Goal: Task Accomplishment & Management: Manage account settings

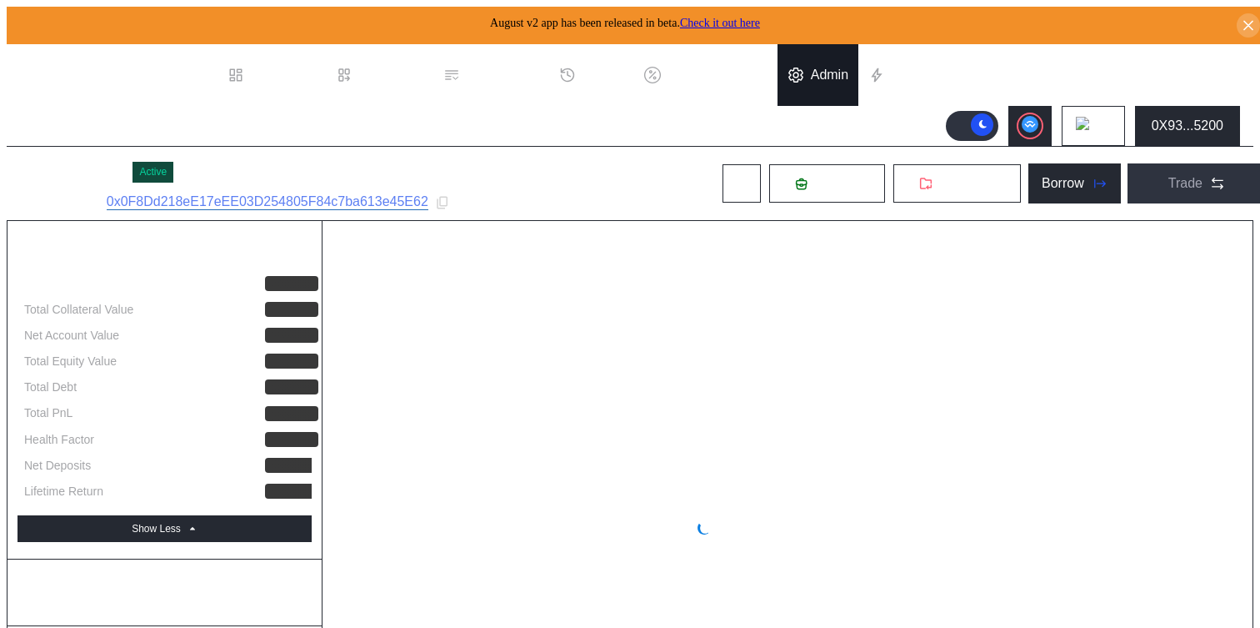
click at [826, 68] on div "Admin" at bounding box center [830, 75] width 38 height 15
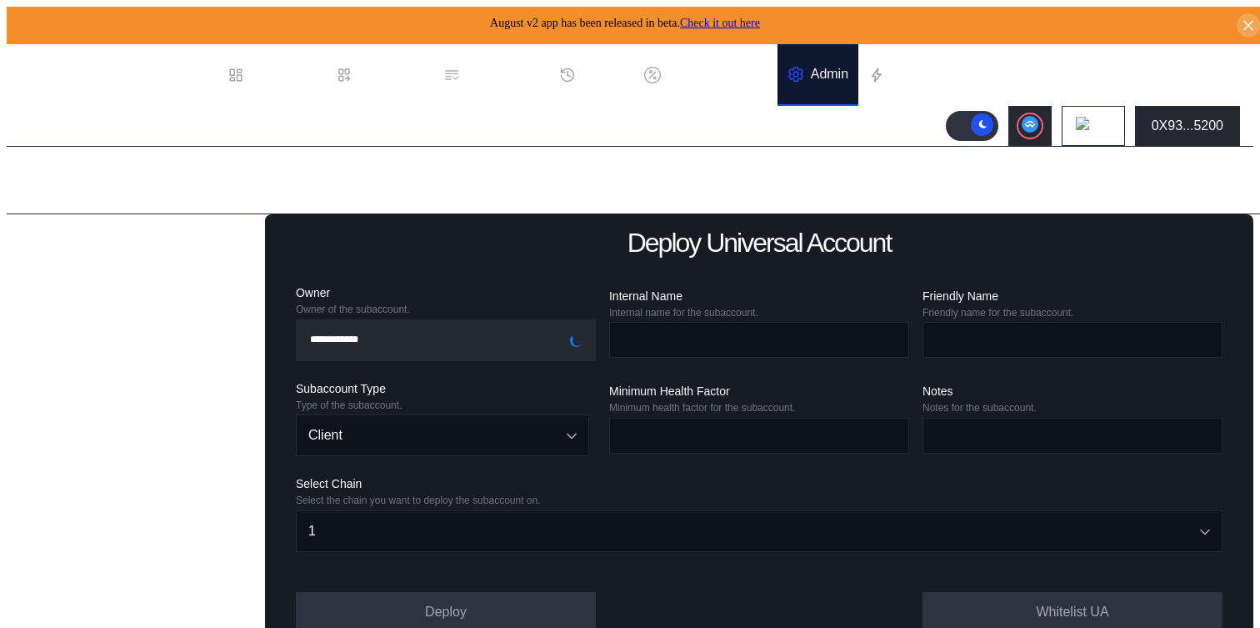
click at [69, 533] on div "Balance Collateral" at bounding box center [83, 525] width 108 height 15
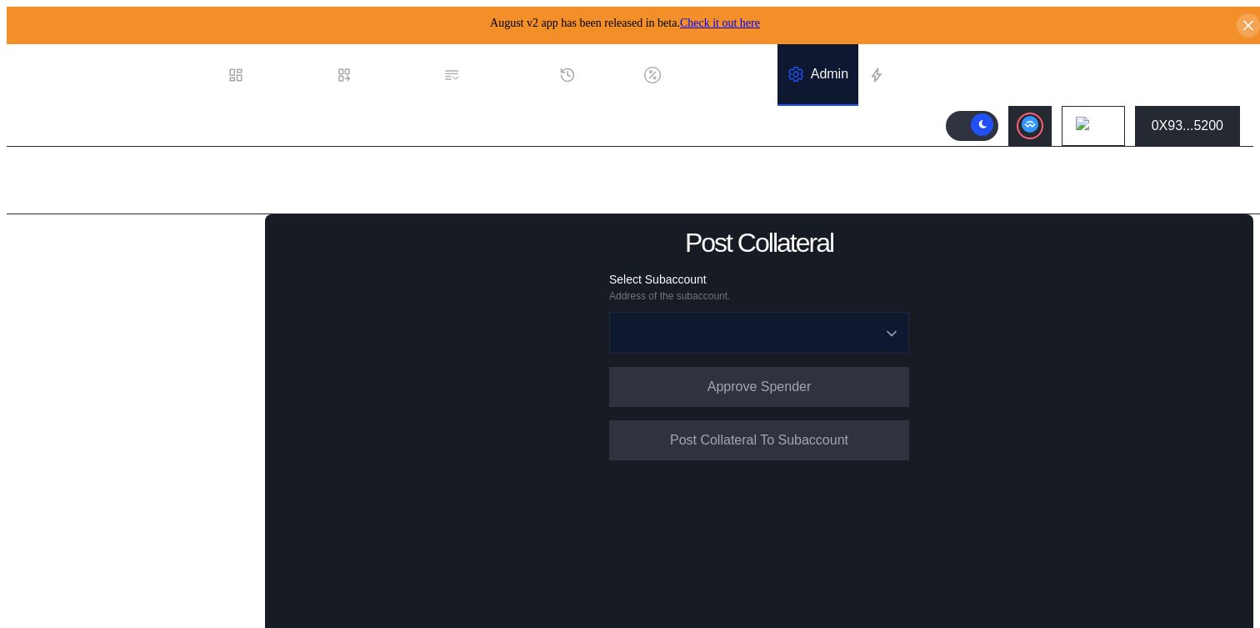
click at [707, 329] on input "Open menu" at bounding box center [750, 333] width 257 height 40
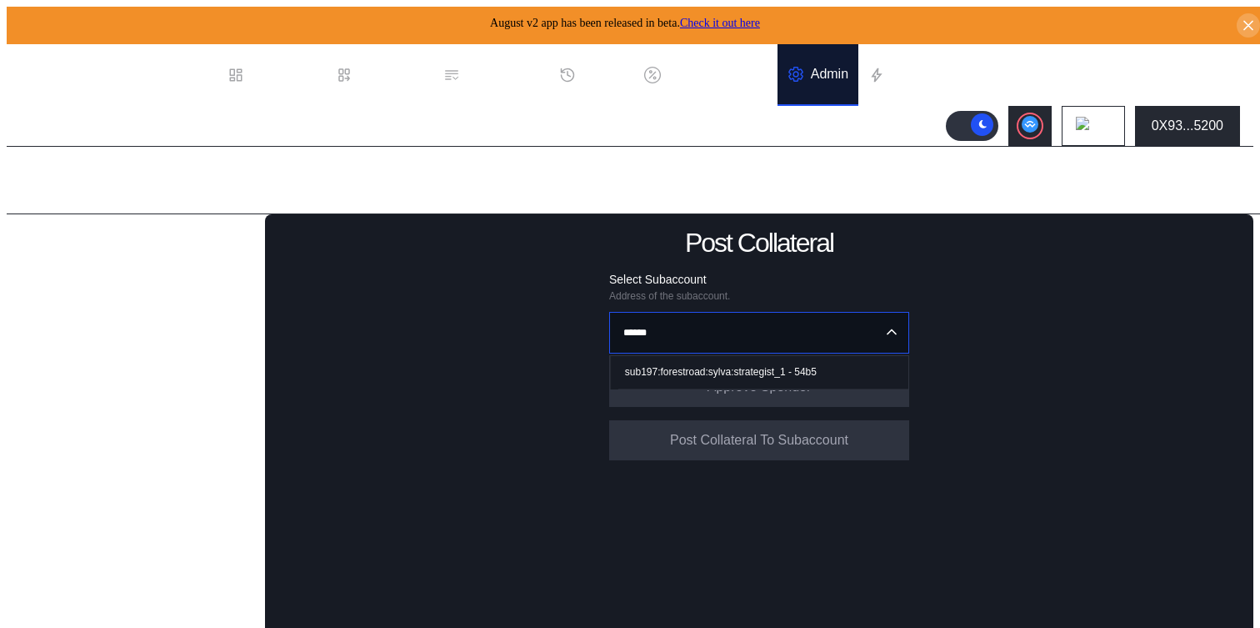
click at [707, 366] on div "sub197:forestroad:sylva:strategist_1 - 54b5" at bounding box center [721, 372] width 192 height 12
type input "**********"
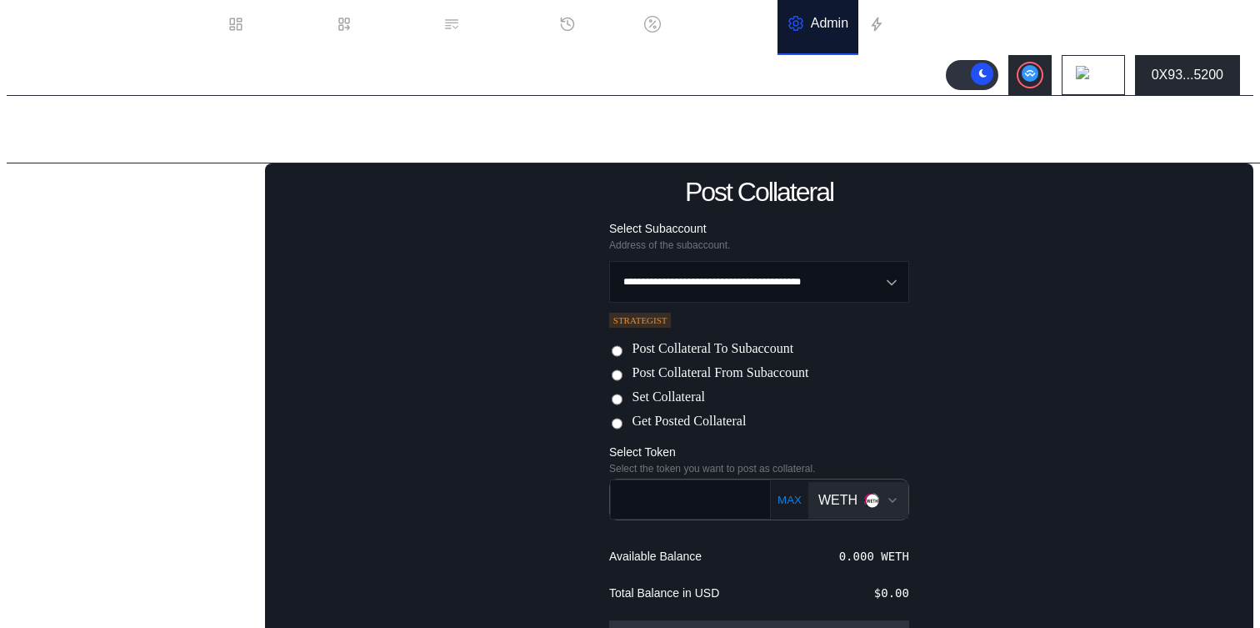
scroll to position [63, 0]
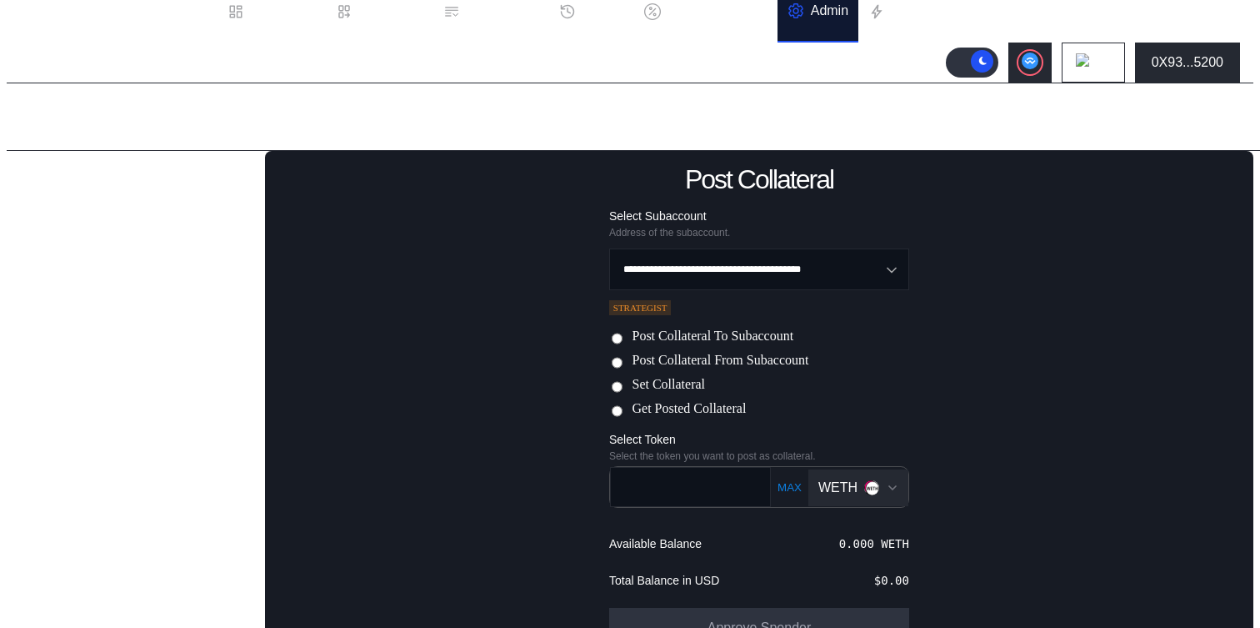
click at [707, 363] on label "Post Collateral From Subaccount" at bounding box center [720, 362] width 177 height 18
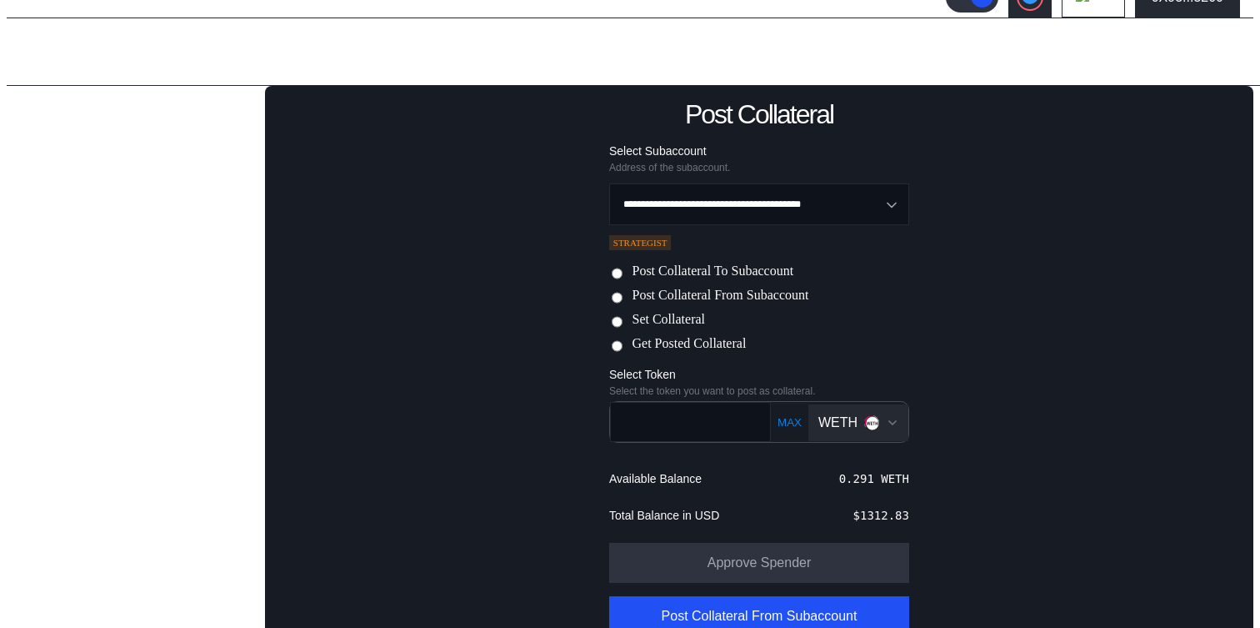
scroll to position [140, 0]
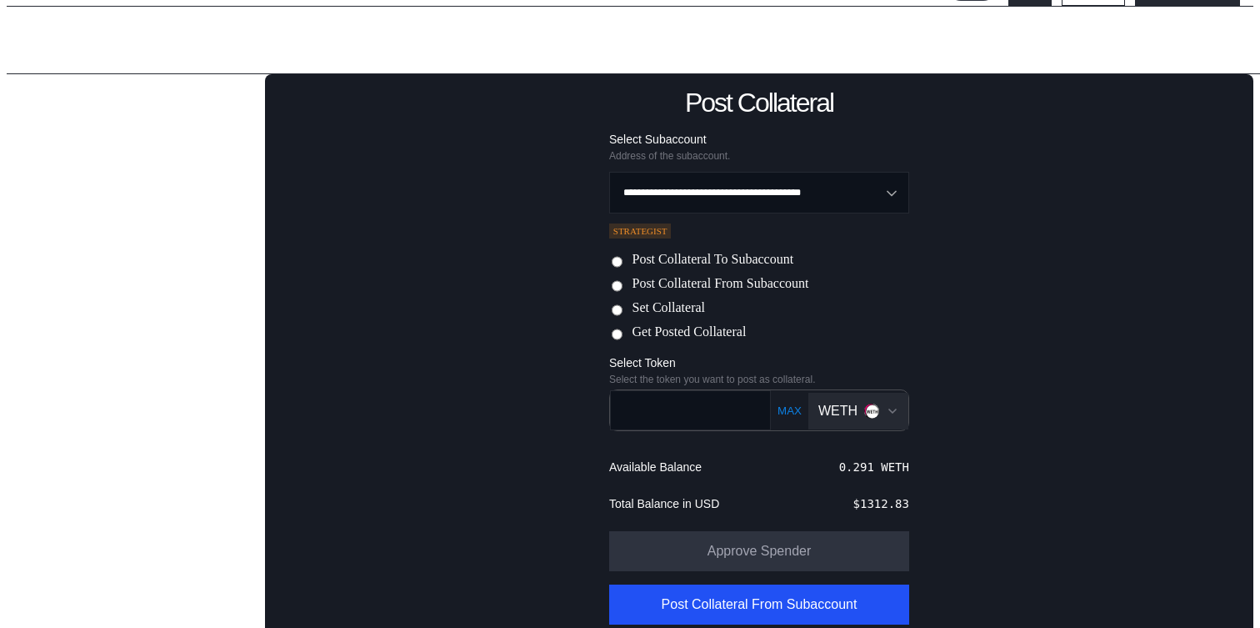
click at [864, 404] on img "Open menu for selecting token for payment" at bounding box center [871, 410] width 15 height 15
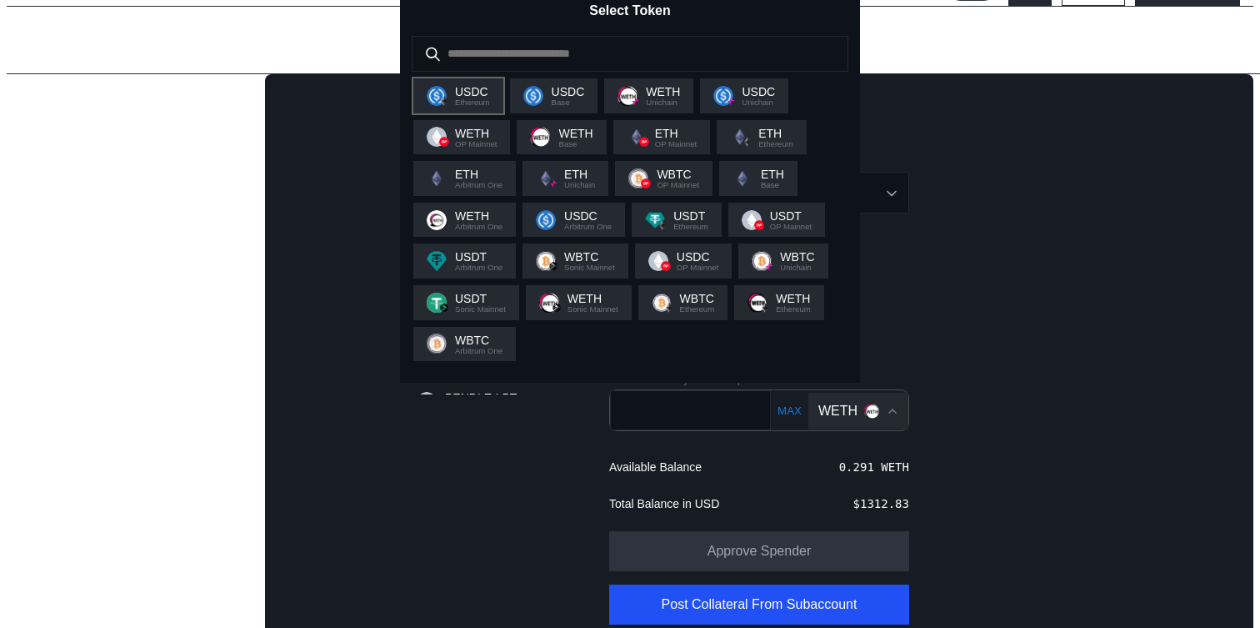
click at [465, 107] on span "Ethereum" at bounding box center [472, 102] width 35 height 8
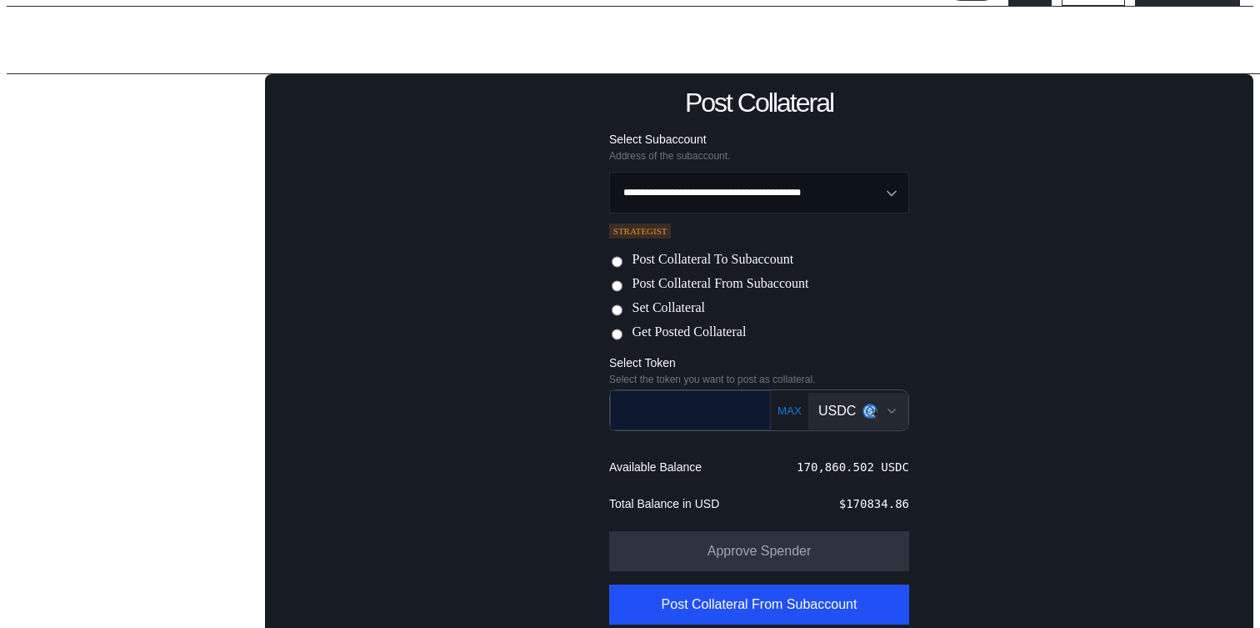
click at [701, 419] on input "text" at bounding box center [678, 410] width 135 height 34
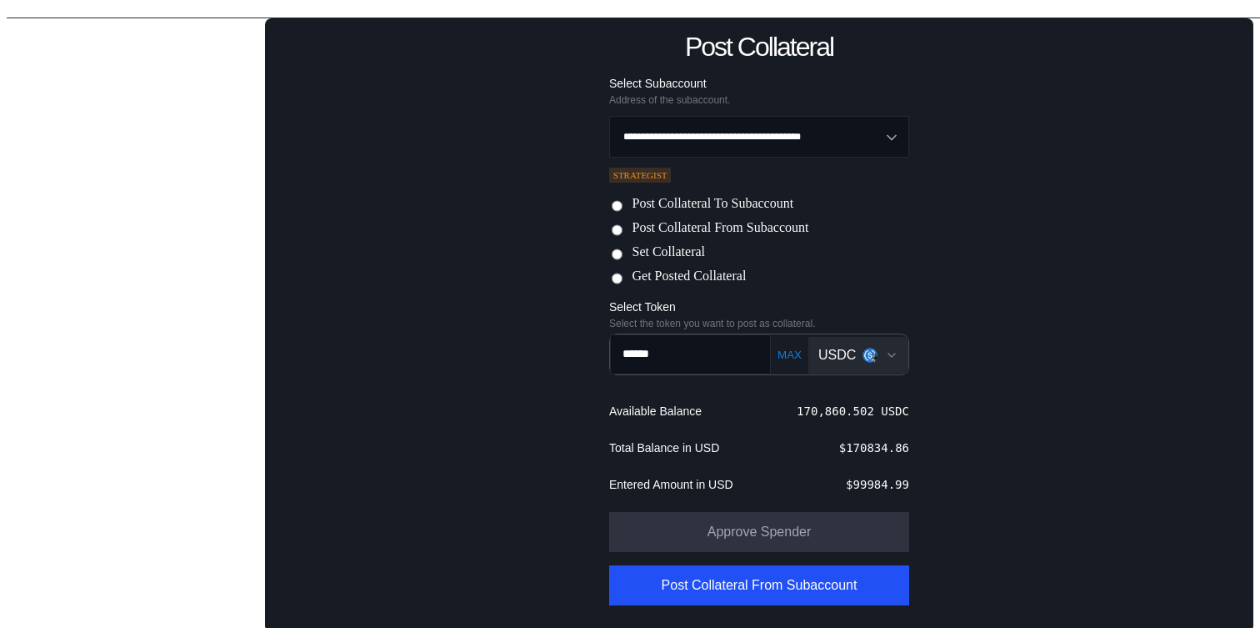
scroll to position [199, 0]
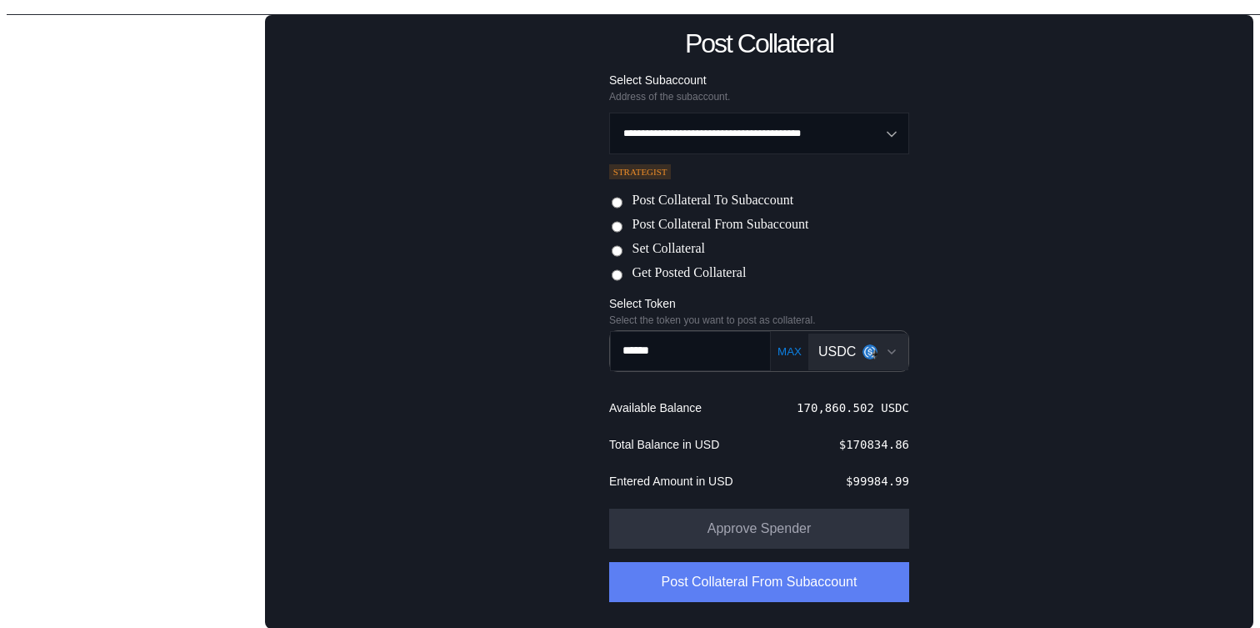
type input "******"
click at [740, 579] on button "Post Collateral From Subaccount" at bounding box center [759, 582] width 300 height 40
